Goal: Task Accomplishment & Management: Use online tool/utility

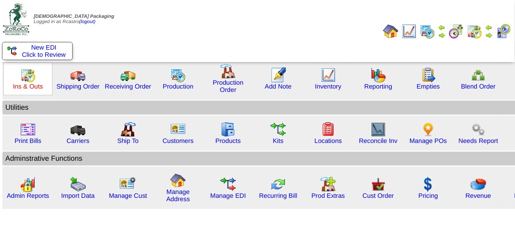
click at [33, 84] on link "Ins & Outs" at bounding box center [28, 86] width 30 height 7
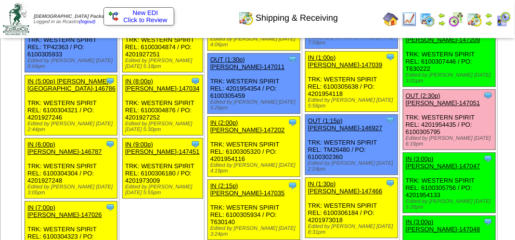
scroll to position [1011, 0]
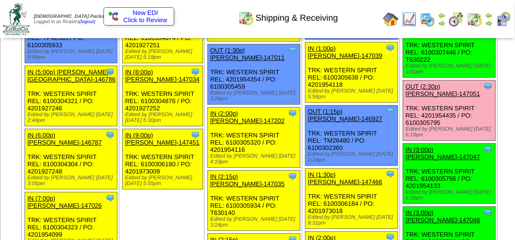
click at [406, 97] on link "OUT (2:30p) [PERSON_NAME]-147051" at bounding box center [443, 90] width 75 height 14
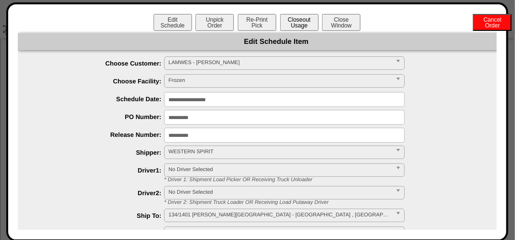
click at [301, 20] on button "Closeout Usage" at bounding box center [299, 22] width 38 height 17
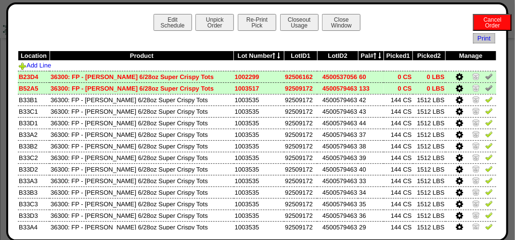
click at [485, 76] on img at bounding box center [489, 76] width 8 height 8
click at [485, 88] on img at bounding box center [489, 88] width 8 height 8
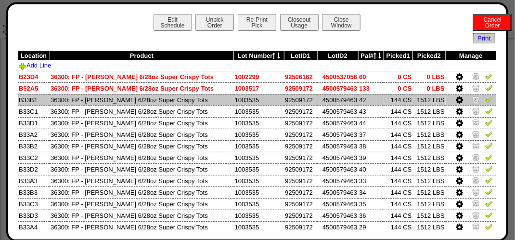
click at [485, 103] on img at bounding box center [489, 99] width 8 height 8
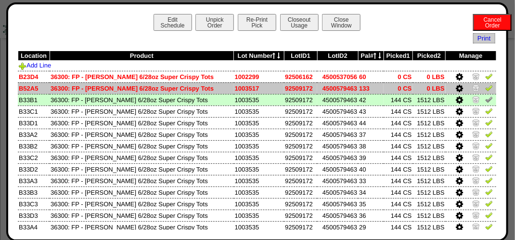
click at [485, 89] on img at bounding box center [489, 88] width 8 height 8
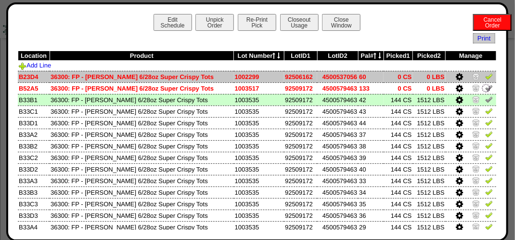
click at [485, 78] on img at bounding box center [489, 76] width 8 height 8
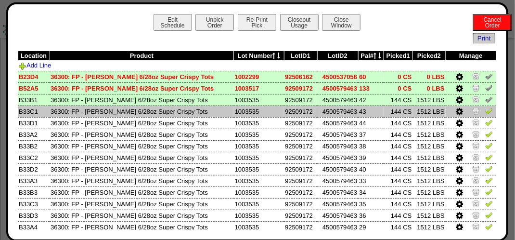
click at [485, 110] on img at bounding box center [489, 111] width 8 height 8
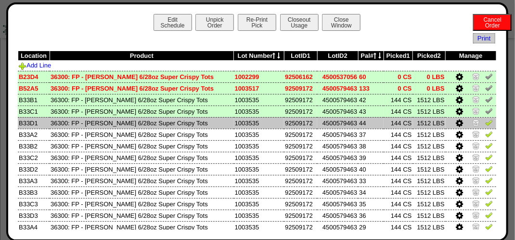
click at [485, 123] on img at bounding box center [489, 122] width 8 height 8
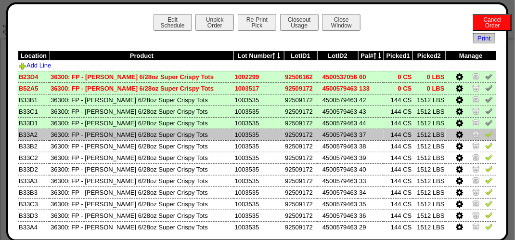
click at [485, 137] on img at bounding box center [489, 134] width 8 height 8
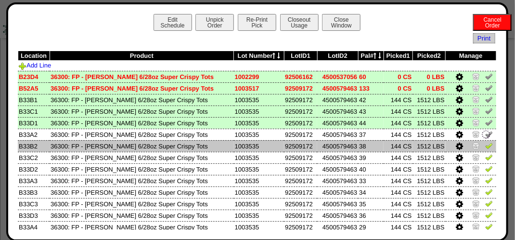
click at [485, 148] on img at bounding box center [489, 145] width 8 height 8
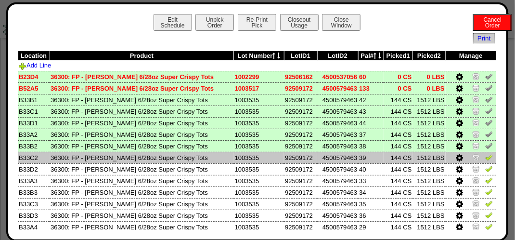
click at [485, 159] on img at bounding box center [489, 157] width 8 height 8
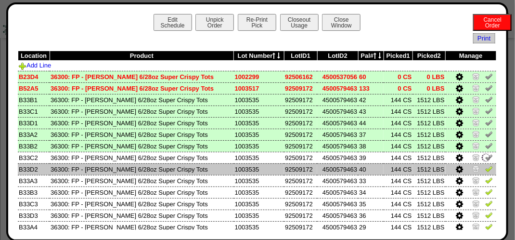
click at [485, 168] on img at bounding box center [489, 169] width 8 height 8
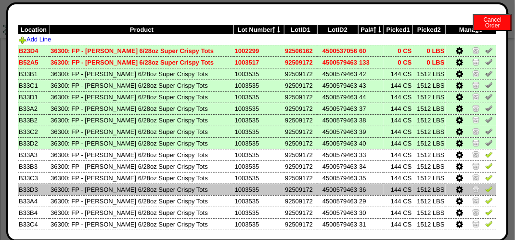
scroll to position [48, 0]
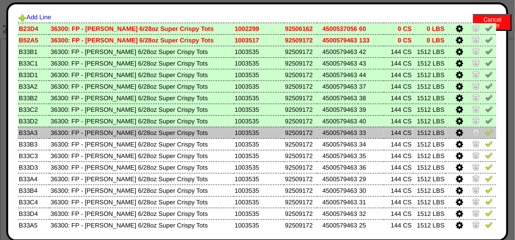
click at [485, 137] on link at bounding box center [489, 133] width 8 height 7
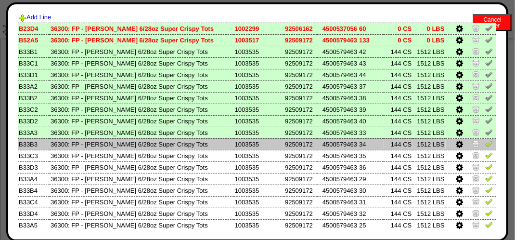
click at [485, 145] on img at bounding box center [489, 144] width 8 height 8
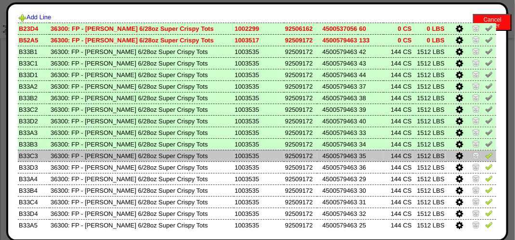
click at [485, 157] on img at bounding box center [489, 155] width 8 height 8
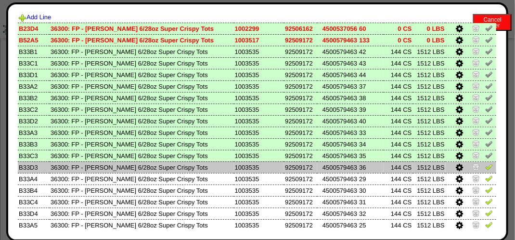
click at [485, 168] on img at bounding box center [489, 167] width 8 height 8
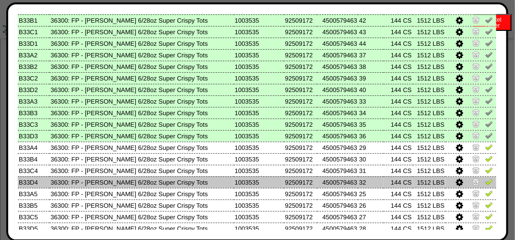
scroll to position [96, 0]
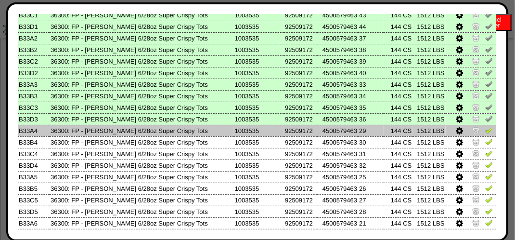
click at [485, 134] on img at bounding box center [489, 130] width 8 height 8
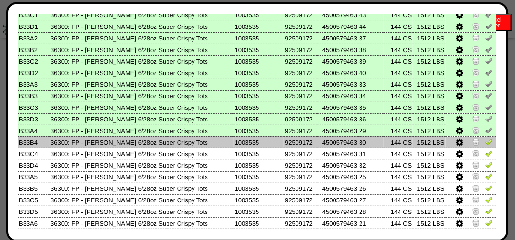
click at [485, 144] on img at bounding box center [489, 142] width 8 height 8
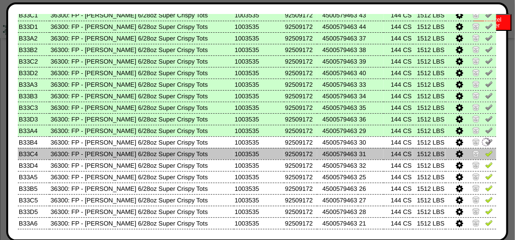
click at [485, 153] on img at bounding box center [489, 153] width 8 height 8
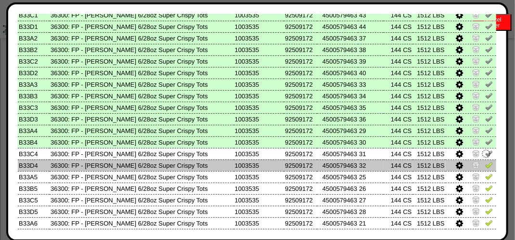
click at [485, 167] on img at bounding box center [489, 165] width 8 height 8
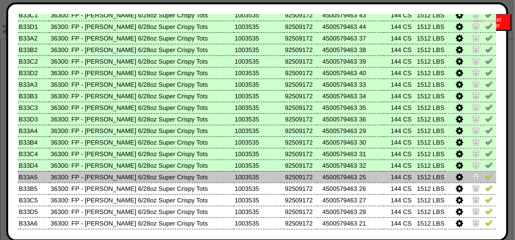
drag, startPoint x: 484, startPoint y: 172, endPoint x: 479, endPoint y: 180, distance: 8.7
click at [485, 177] on img at bounding box center [489, 176] width 8 height 8
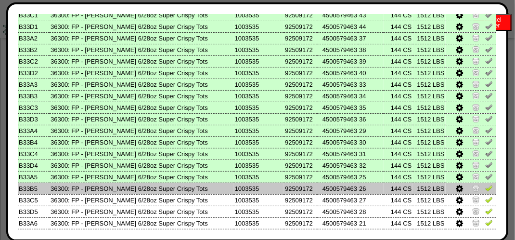
click at [485, 192] on img at bounding box center [489, 188] width 8 height 8
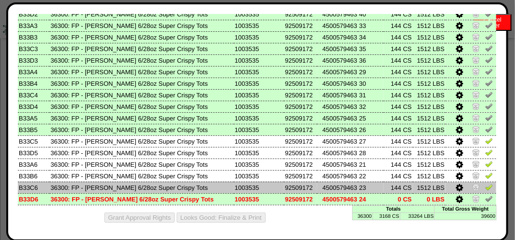
scroll to position [156, 0]
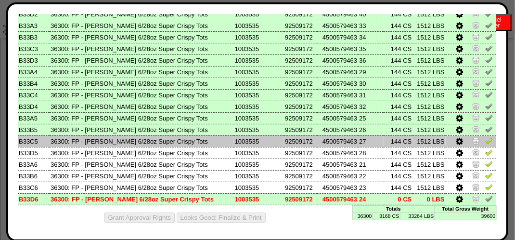
click at [485, 138] on img at bounding box center [489, 141] width 8 height 8
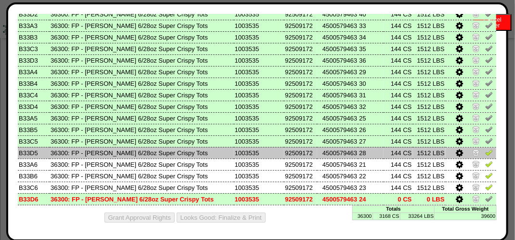
click at [485, 151] on img at bounding box center [489, 152] width 8 height 8
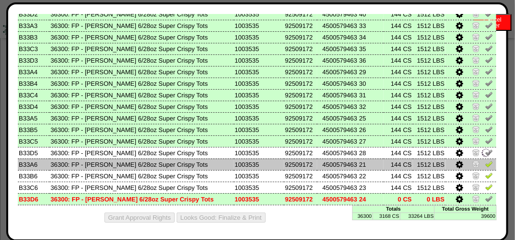
click at [485, 161] on img at bounding box center [489, 164] width 8 height 8
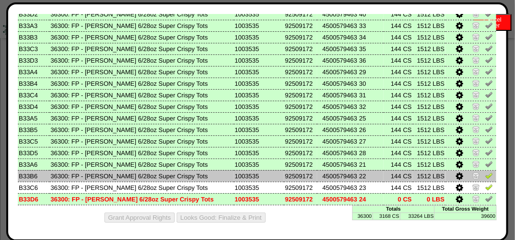
click at [485, 174] on img at bounding box center [489, 175] width 8 height 8
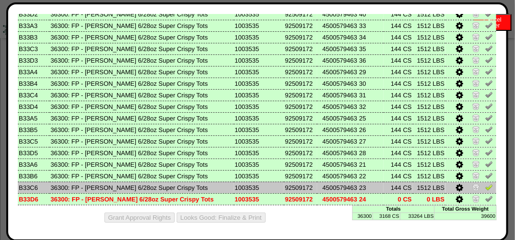
click at [485, 188] on img at bounding box center [489, 187] width 8 height 8
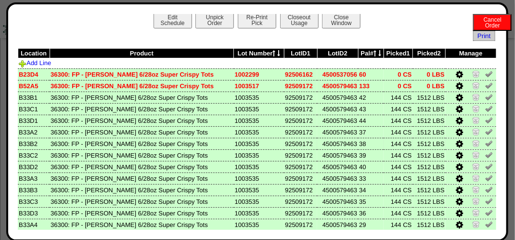
scroll to position [0, 0]
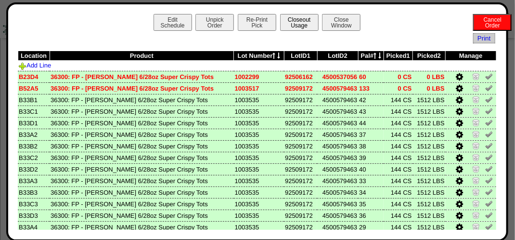
click at [296, 22] on button "Closeout Usage" at bounding box center [299, 22] width 38 height 17
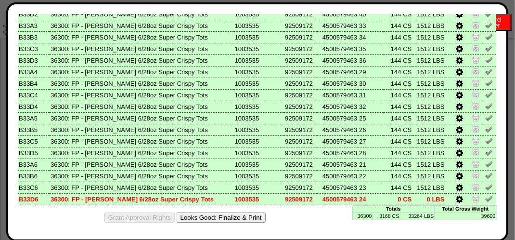
scroll to position [1251, 0]
click at [218, 215] on button "Looks Good: Finalize & Print" at bounding box center [221, 217] width 89 height 10
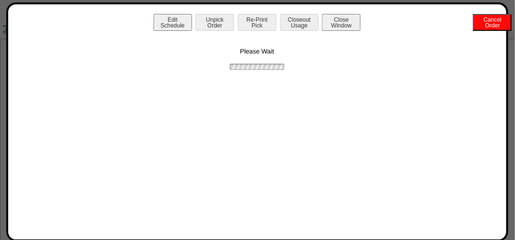
scroll to position [0, 0]
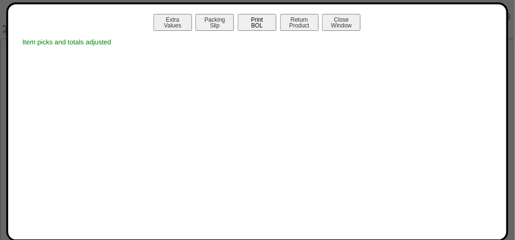
click at [265, 24] on button "Print BOL" at bounding box center [257, 22] width 38 height 17
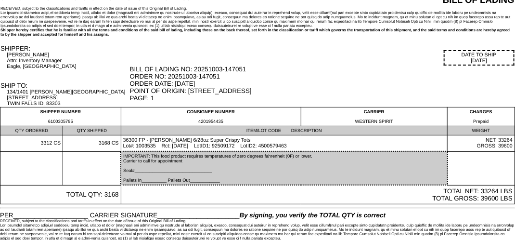
scroll to position [34, 0]
